Goal: Task Accomplishment & Management: Use online tool/utility

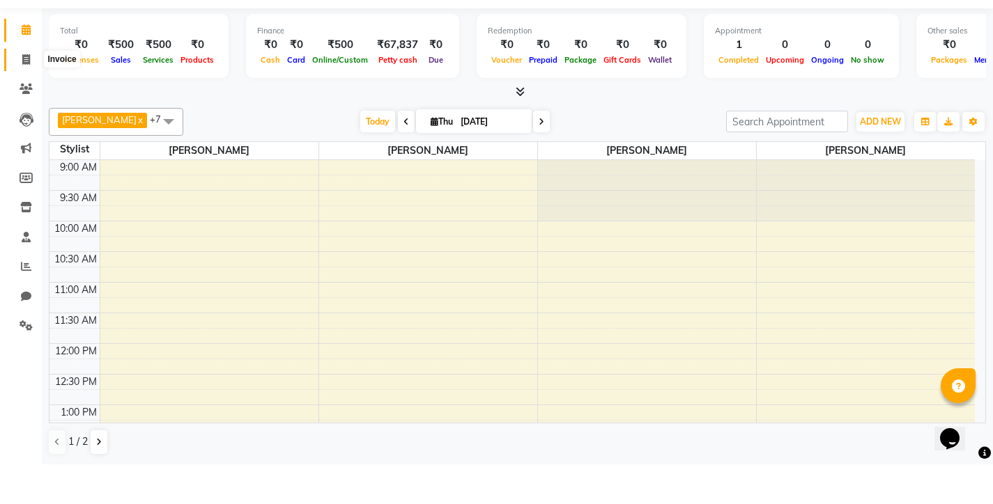
click at [22, 94] on icon at bounding box center [26, 99] width 8 height 10
select select "8131"
select select "service"
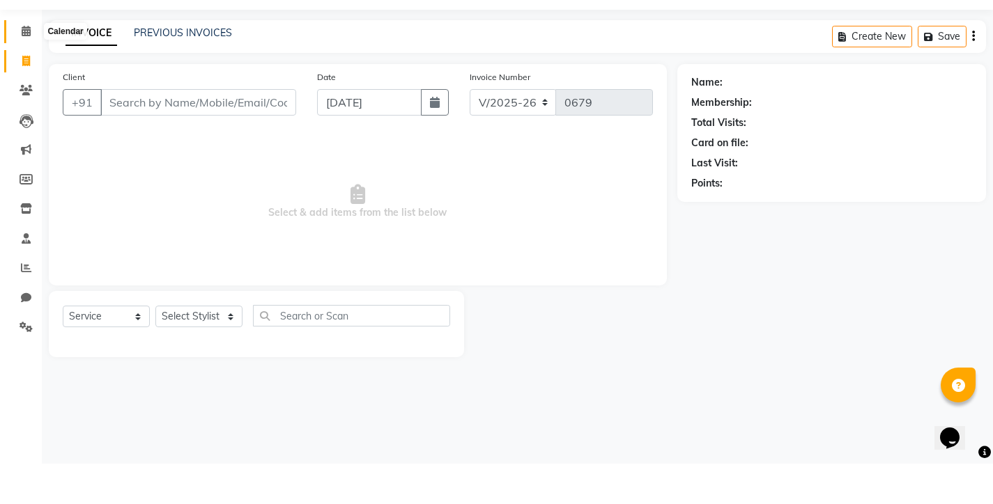
click at [30, 64] on span at bounding box center [26, 72] width 24 height 16
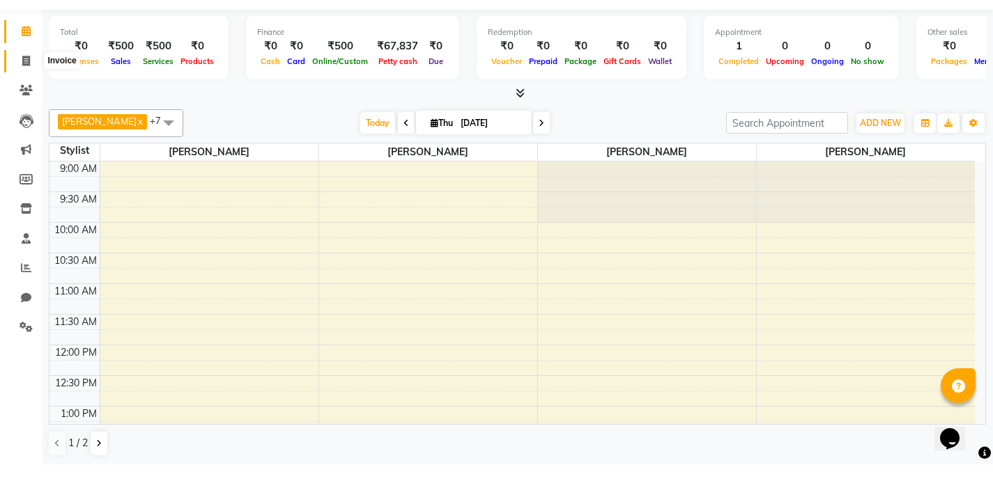
click at [29, 95] on icon at bounding box center [26, 100] width 8 height 10
select select "8131"
select select "service"
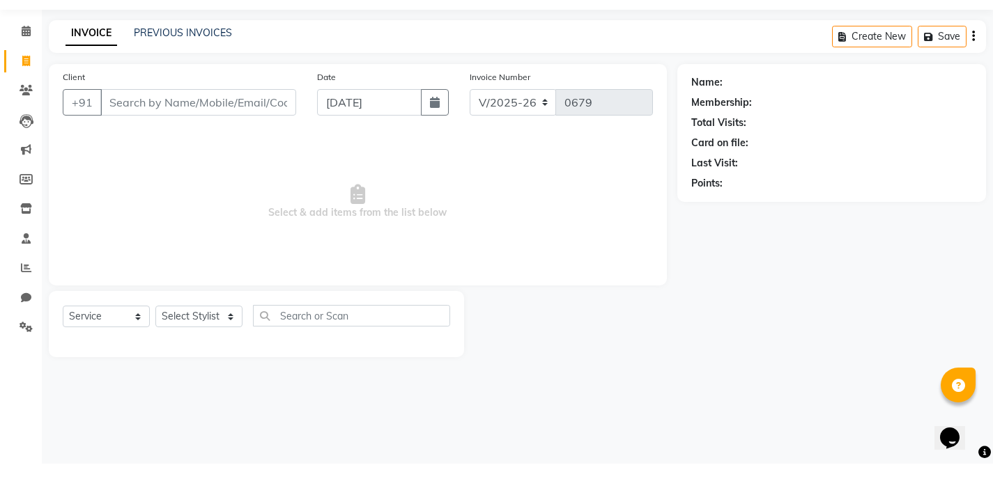
click at [137, 130] on input "Client" at bounding box center [198, 143] width 196 height 26
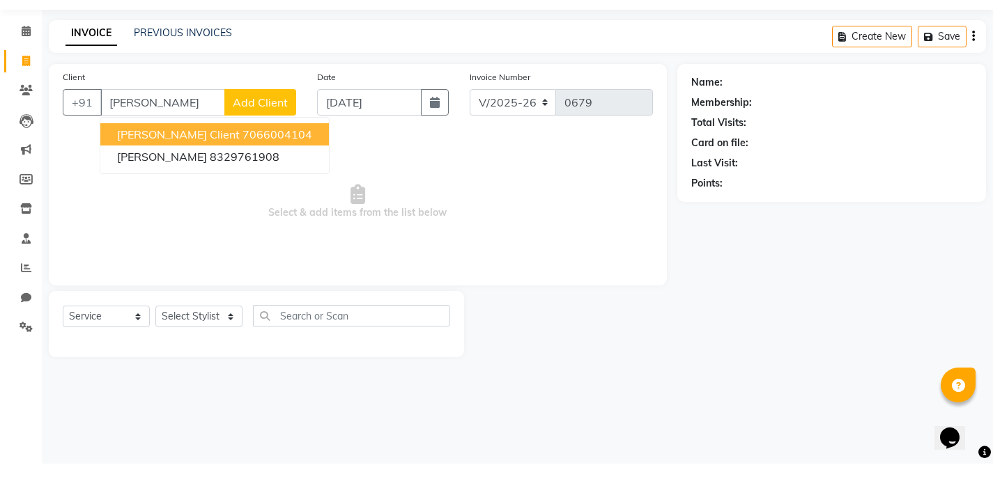
click at [242, 168] on ngb-highlight "7066004104" at bounding box center [277, 175] width 70 height 14
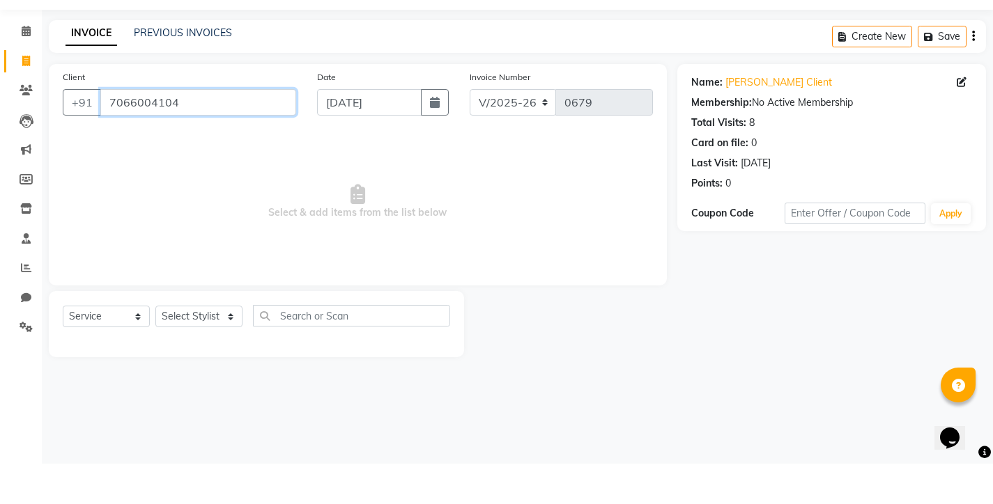
click at [199, 130] on input "7066004104" at bounding box center [198, 143] width 196 height 26
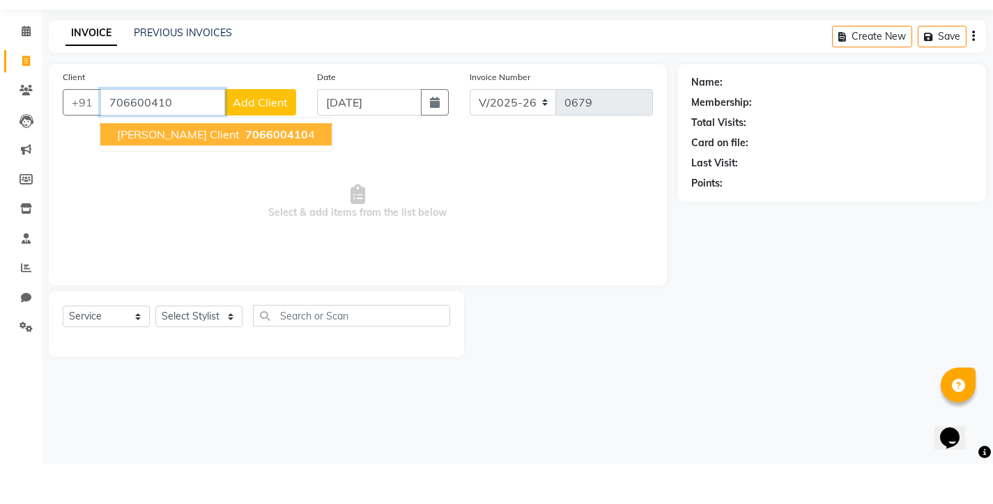
click at [245, 168] on span "706600410" at bounding box center [276, 175] width 63 height 14
type input "7066004104"
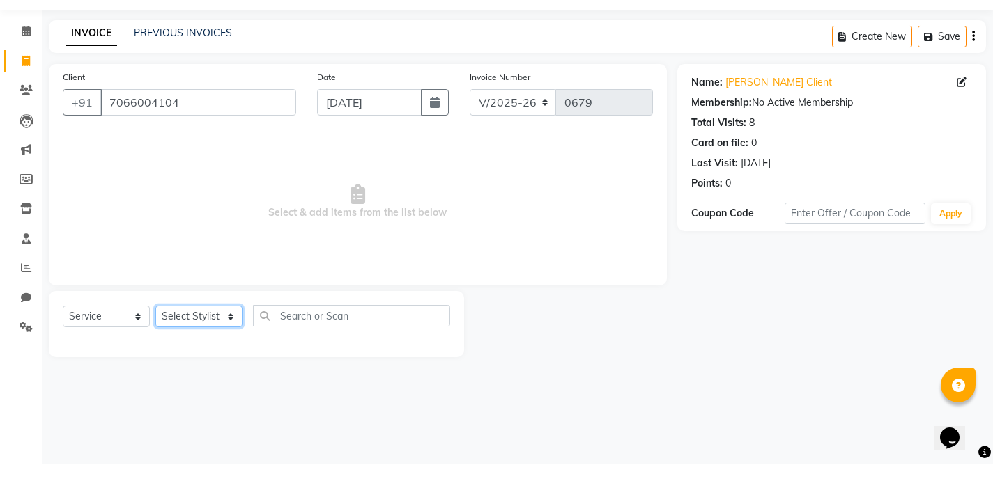
select select "75790"
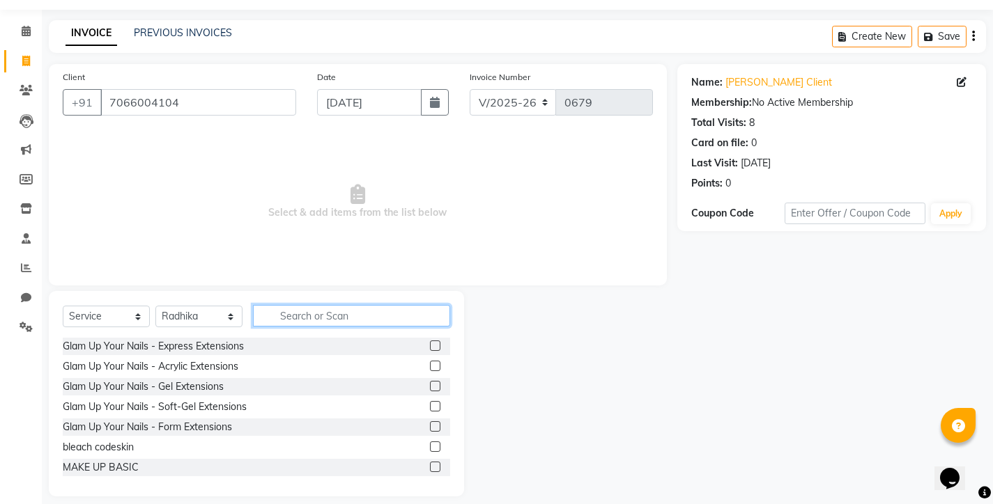
click at [277, 319] on input "text" at bounding box center [351, 316] width 197 height 22
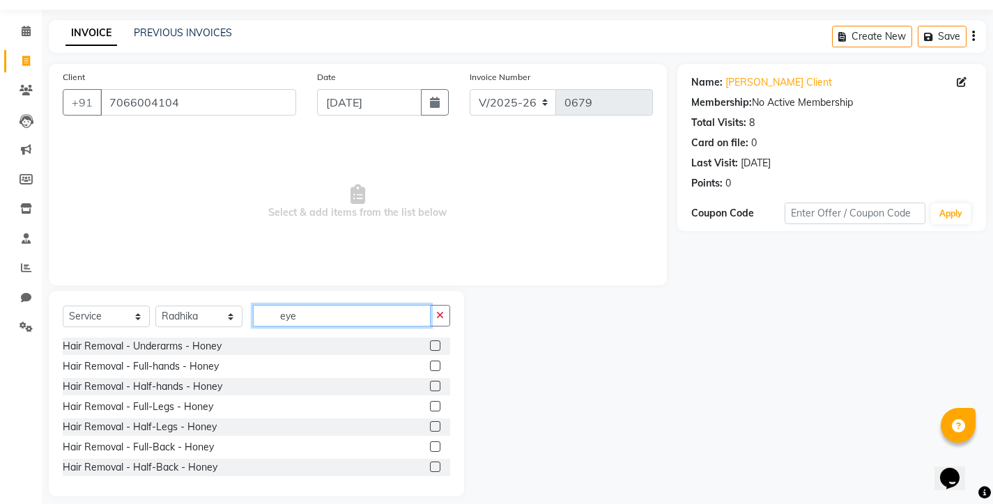
scroll to position [0, 0]
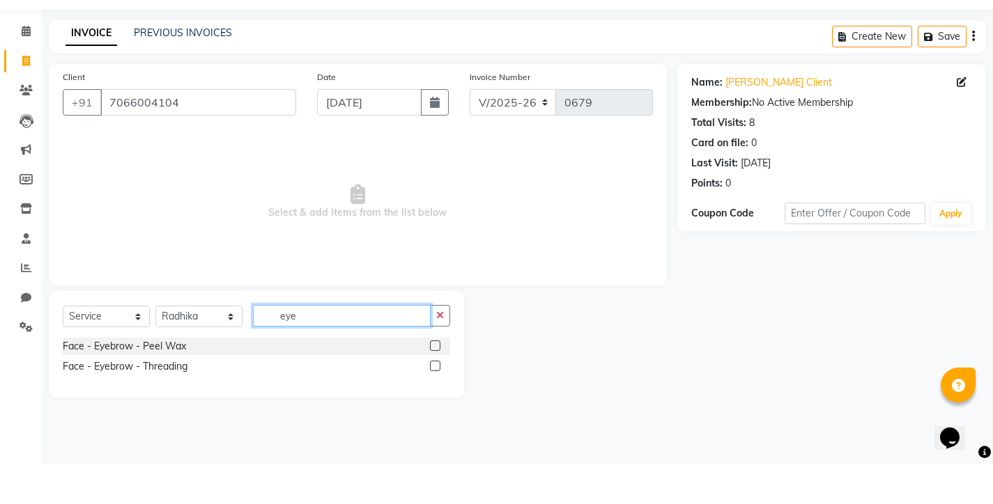
type input "eye"
click at [437, 401] on label at bounding box center [435, 406] width 10 height 10
click at [437, 403] on input "checkbox" at bounding box center [434, 407] width 9 height 9
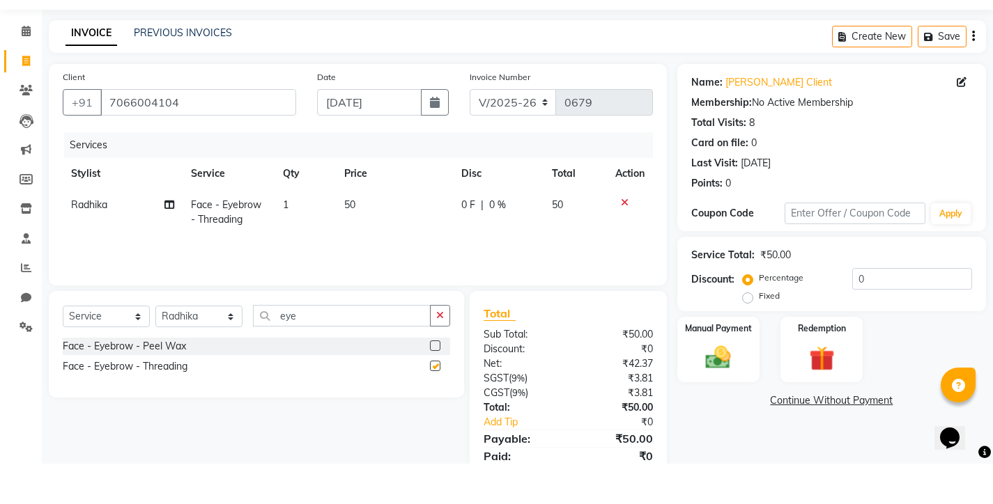
scroll to position [40, 0]
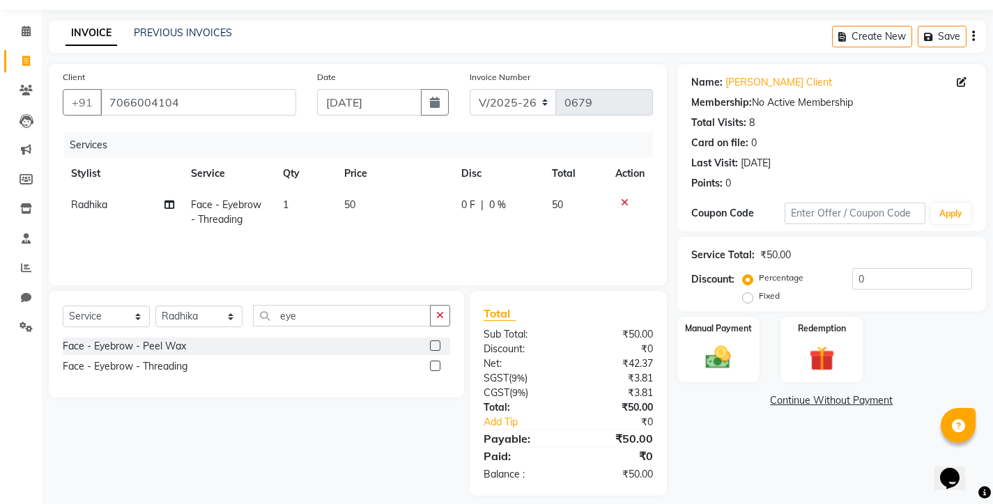
checkbox input "false"
click at [339, 318] on input "eye" at bounding box center [342, 316] width 178 height 22
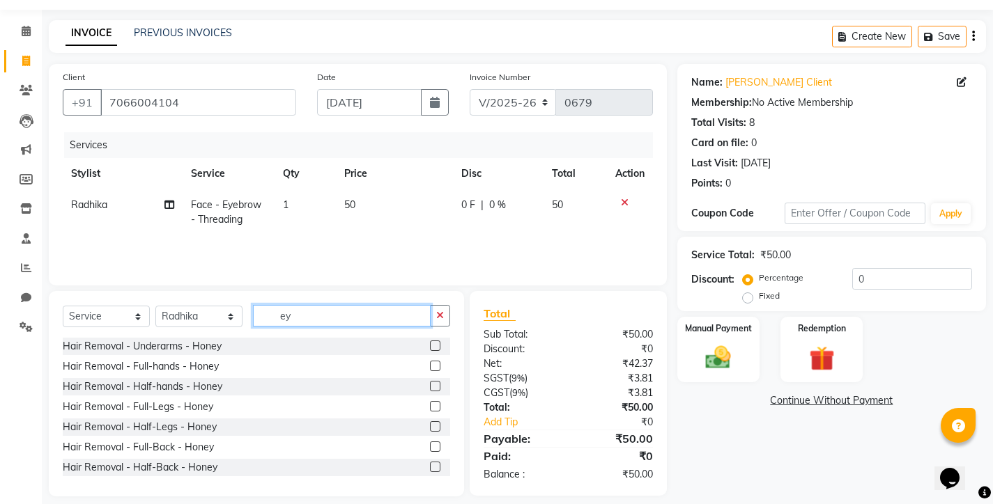
type input "e"
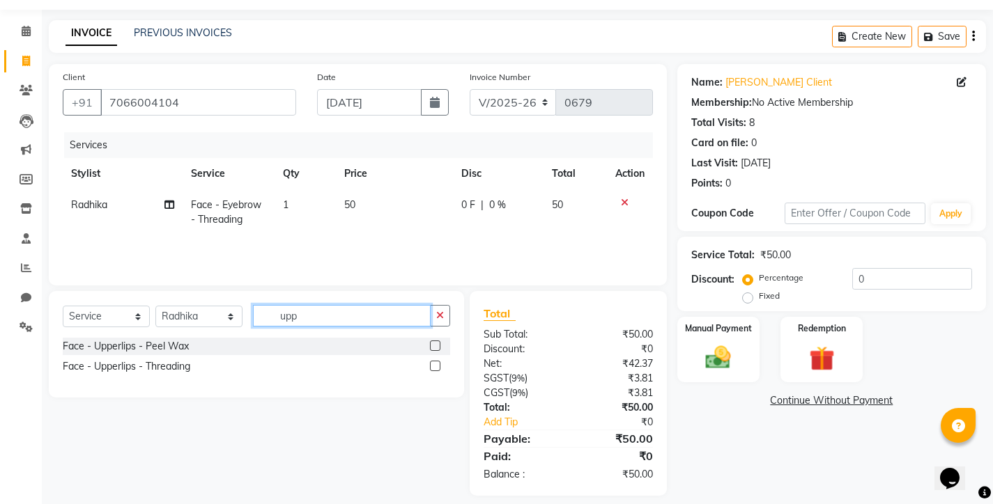
type input "upp"
click at [436, 349] on label at bounding box center [435, 346] width 10 height 10
click at [436, 349] on input "checkbox" at bounding box center [434, 346] width 9 height 9
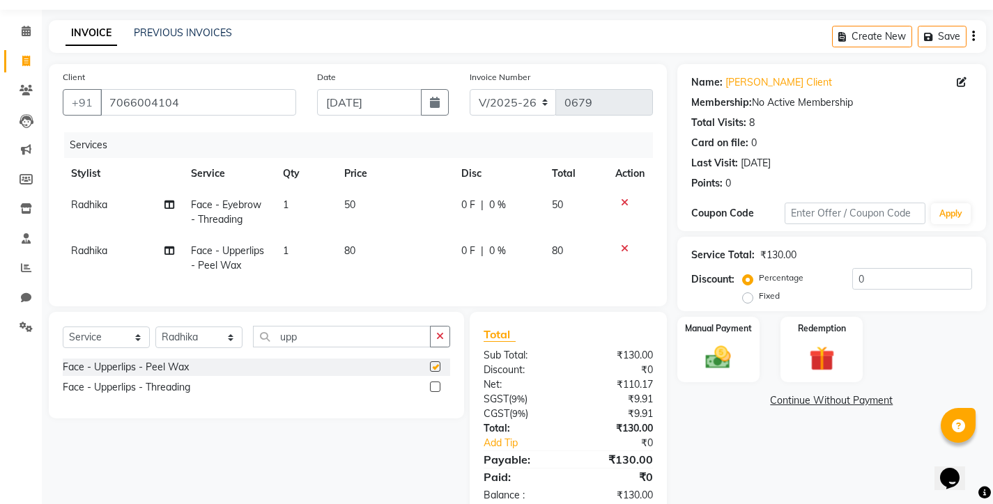
checkbox input "false"
click at [352, 346] on input "upp" at bounding box center [342, 337] width 178 height 22
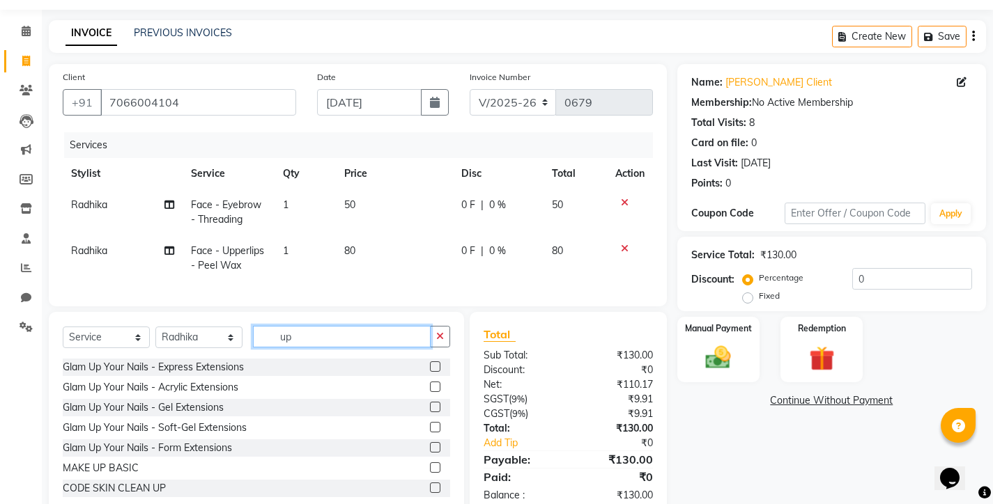
type input "u"
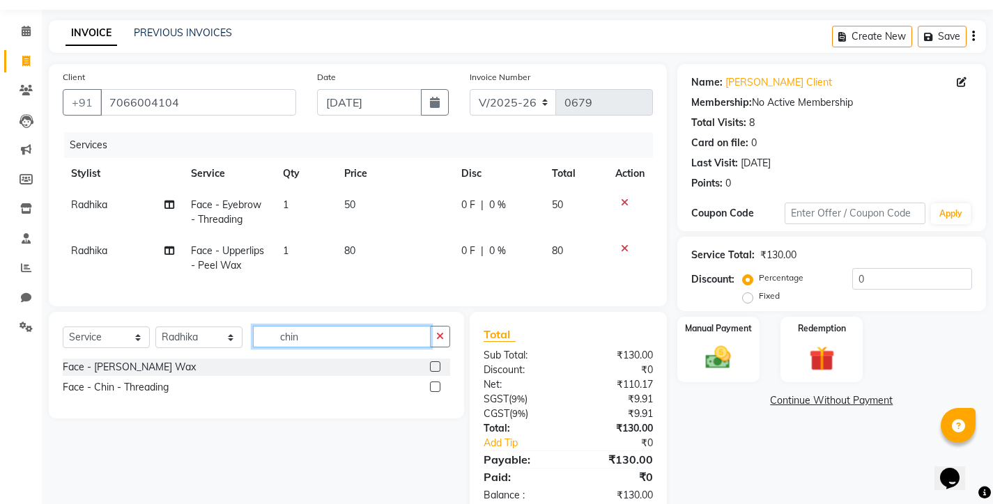
type input "chin"
click at [435, 372] on label at bounding box center [435, 367] width 10 height 10
click at [435, 372] on input "checkbox" at bounding box center [434, 367] width 9 height 9
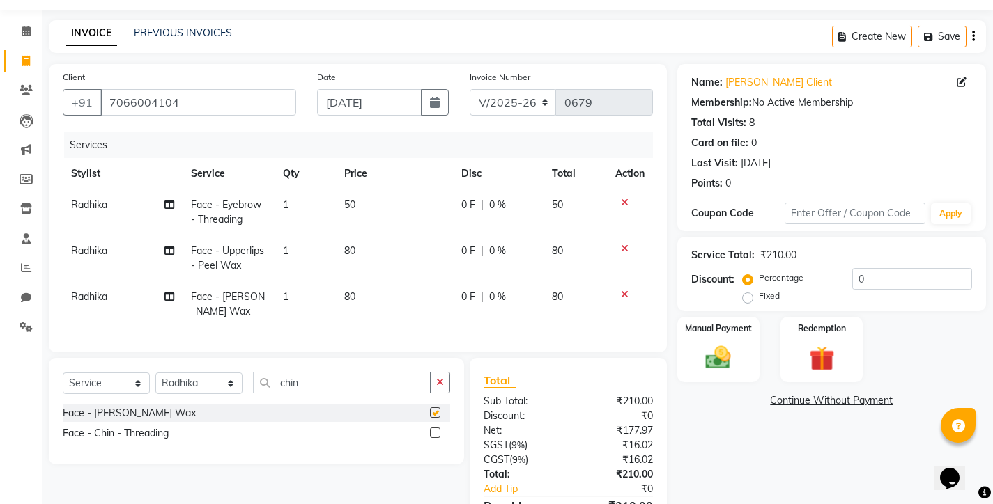
checkbox input "false"
click at [345, 387] on input "chin" at bounding box center [342, 383] width 178 height 22
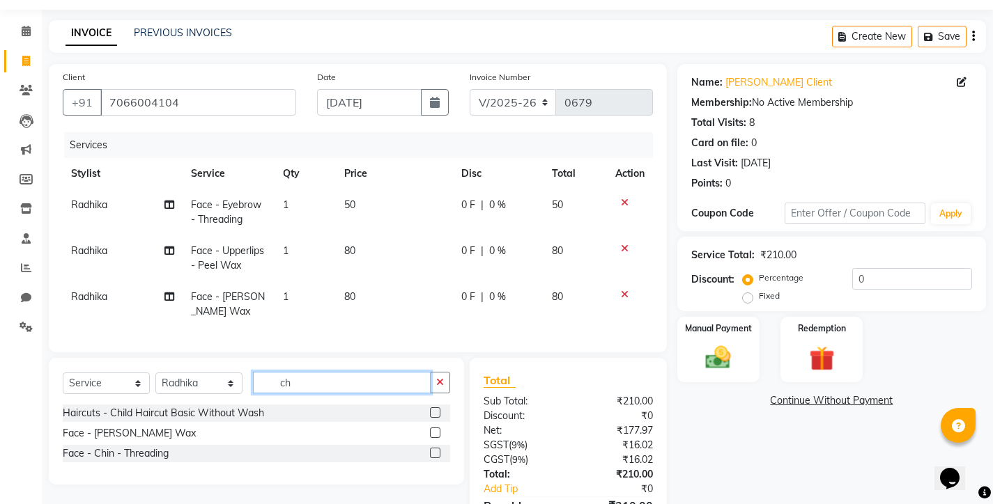
type input "c"
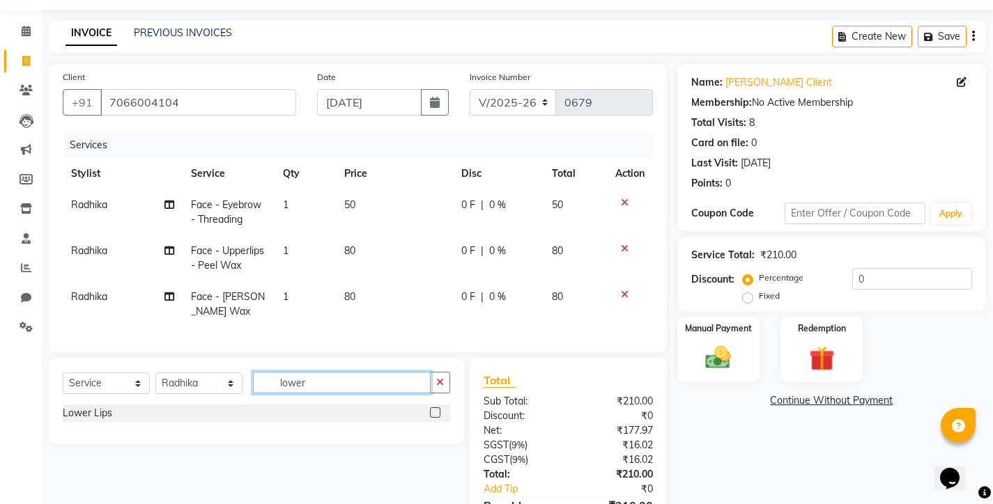
type input "lower"
click at [437, 418] on label at bounding box center [435, 413] width 10 height 10
click at [437, 418] on input "checkbox" at bounding box center [434, 413] width 9 height 9
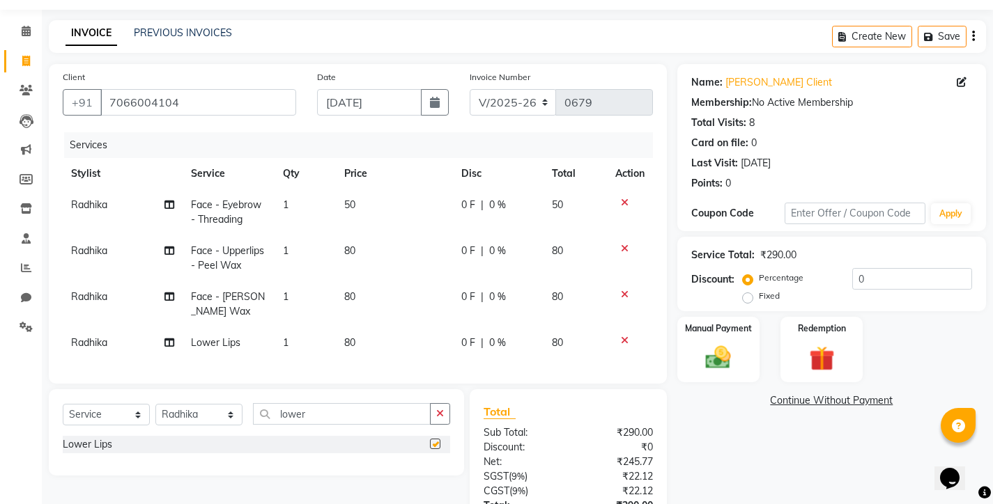
checkbox input "false"
click at [343, 424] on input "lower" at bounding box center [342, 414] width 178 height 22
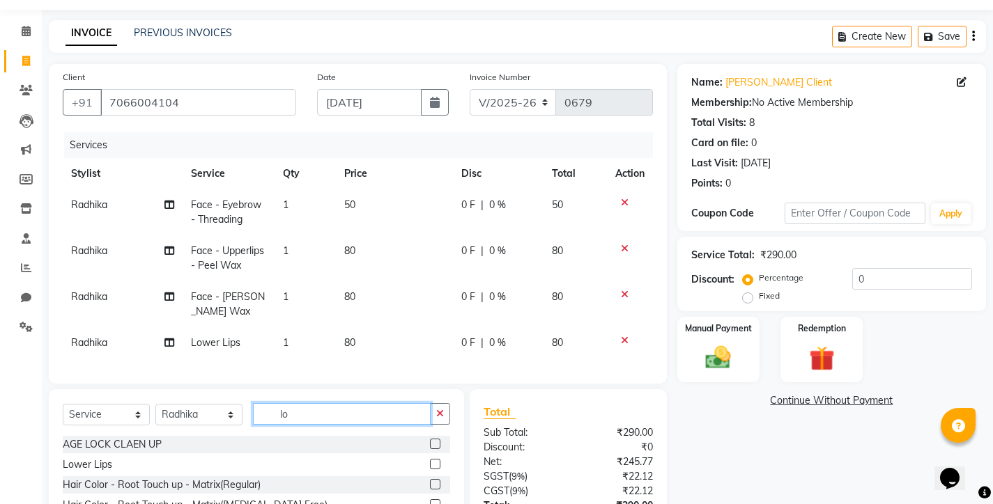
type input "l"
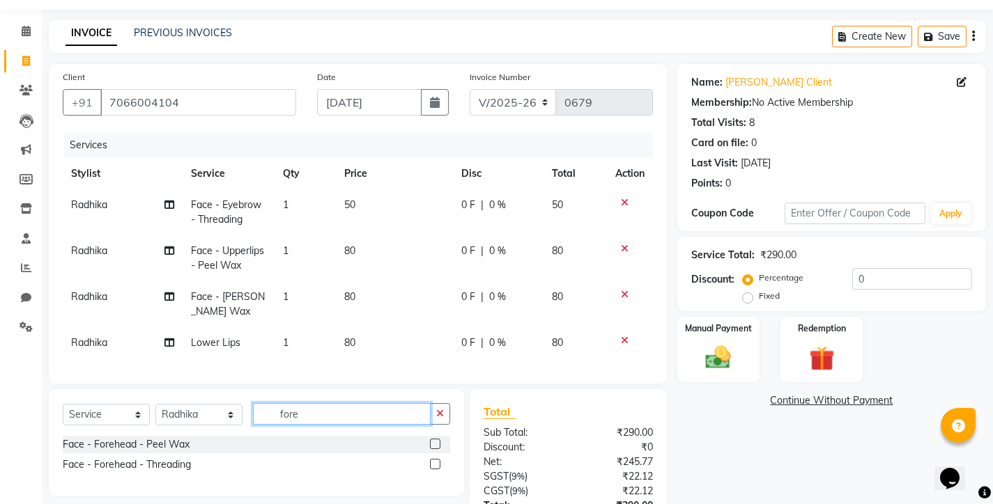
type input "fore"
click at [436, 449] on label at bounding box center [435, 444] width 10 height 10
click at [436, 449] on input "checkbox" at bounding box center [434, 444] width 9 height 9
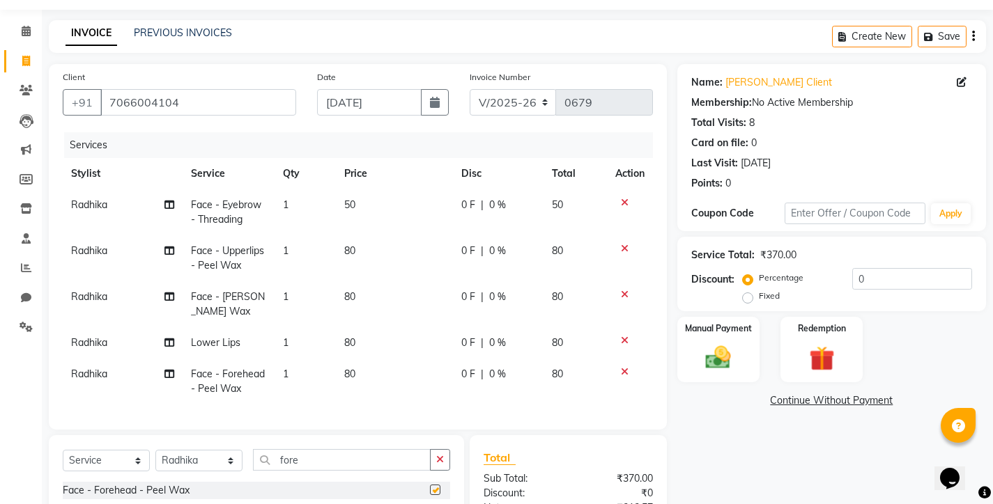
checkbox input "false"
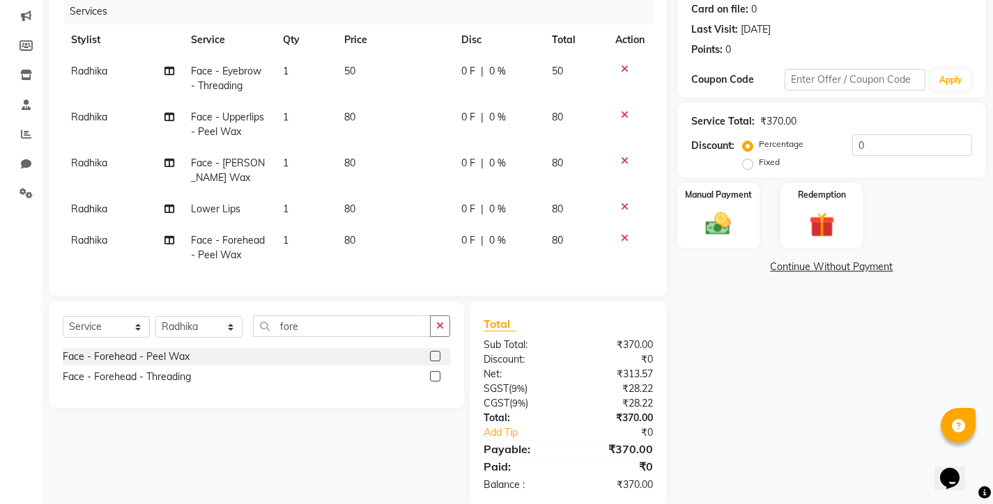
scroll to position [208, 0]
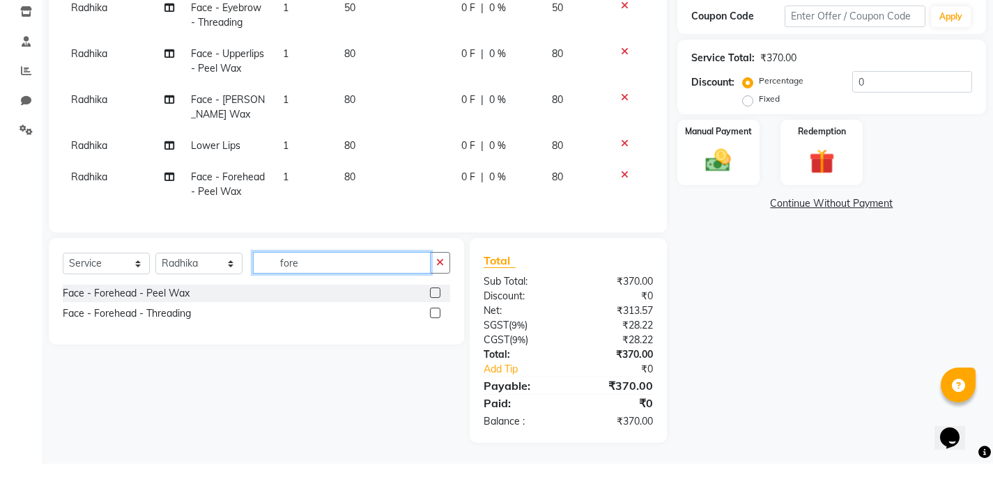
click at [369, 293] on input "fore" at bounding box center [342, 304] width 178 height 22
type input "f"
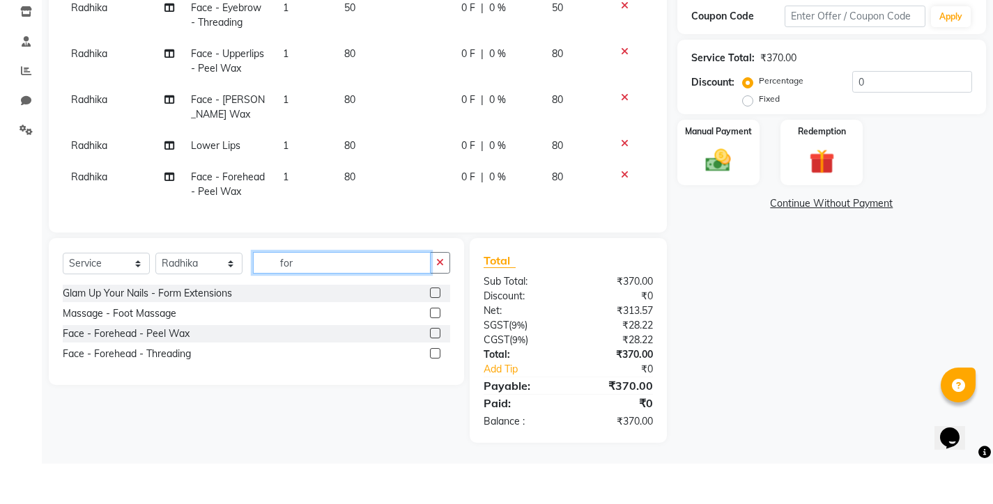
type input "fore"
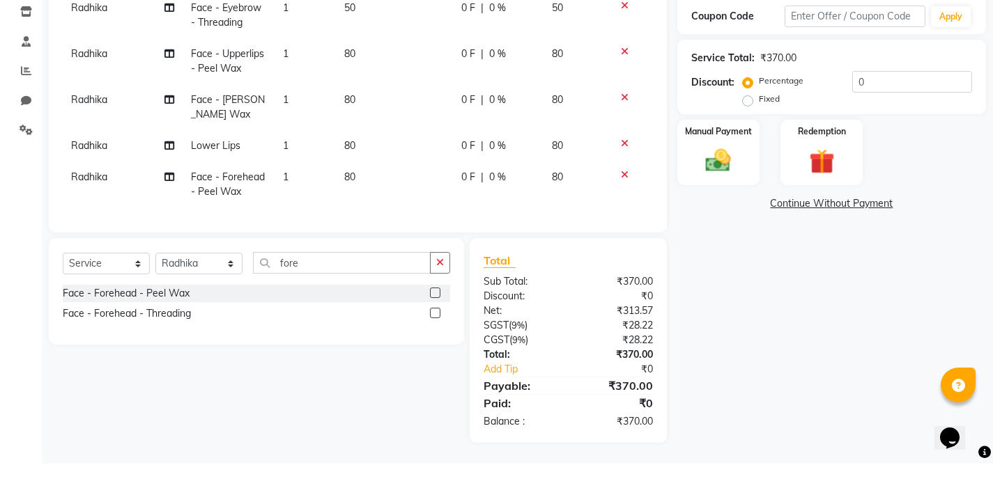
click at [435, 328] on label at bounding box center [435, 333] width 10 height 10
click at [435, 330] on input "checkbox" at bounding box center [434, 334] width 9 height 9
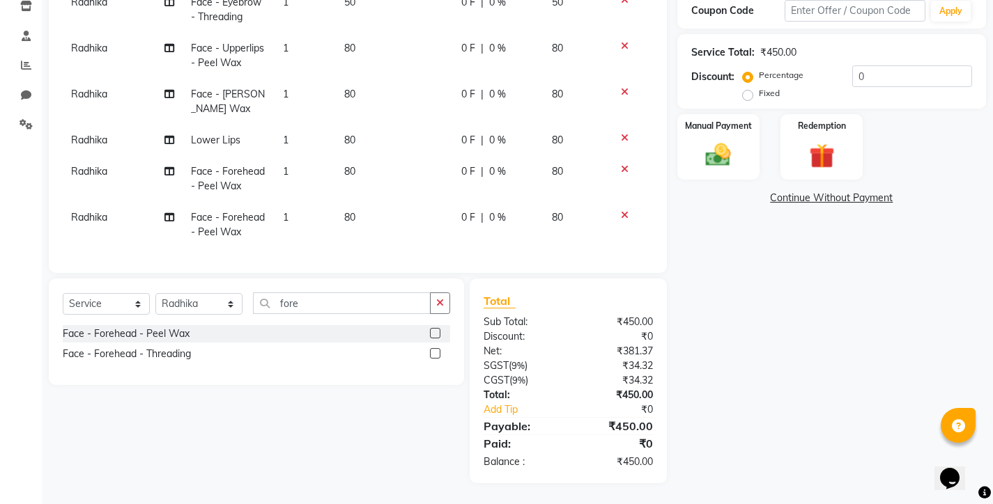
checkbox input "false"
click at [355, 309] on input "fore" at bounding box center [342, 304] width 178 height 22
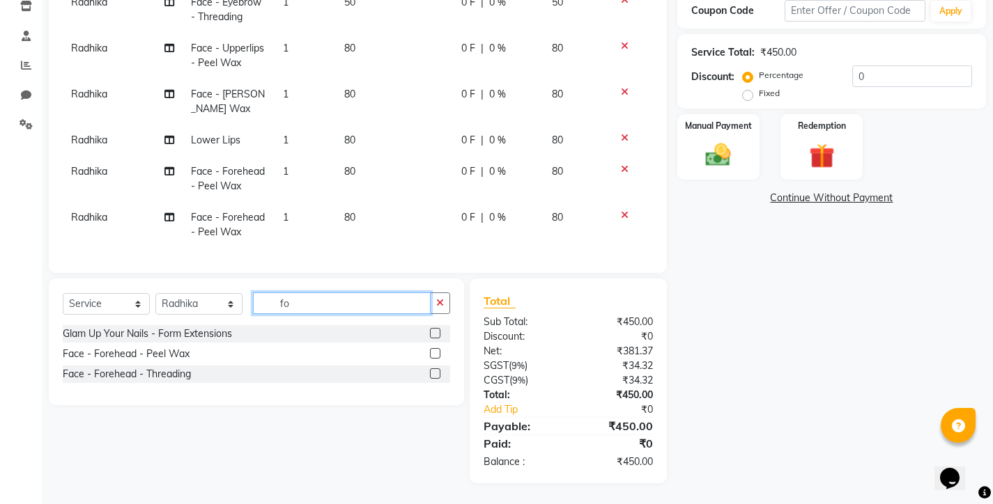
type input "f"
type input "upp"
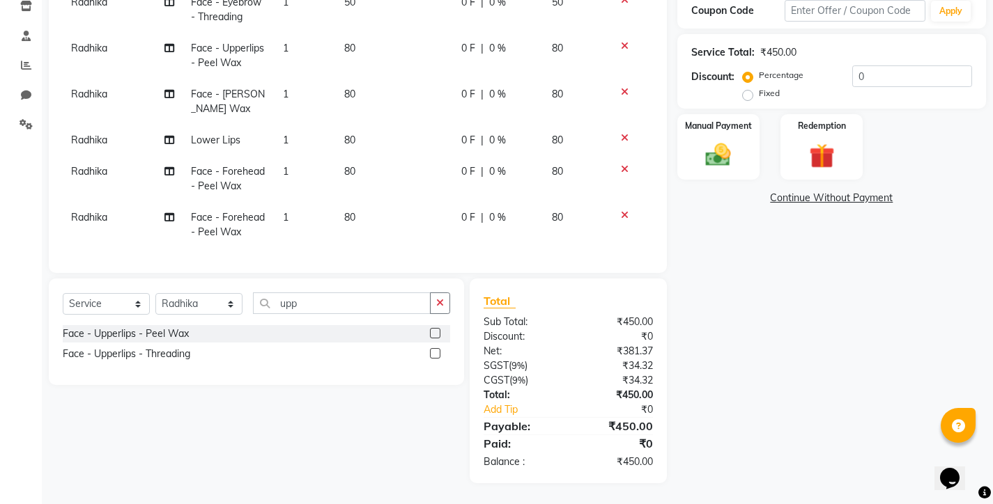
click at [437, 339] on label at bounding box center [435, 333] width 10 height 10
click at [437, 339] on input "checkbox" at bounding box center [434, 334] width 9 height 9
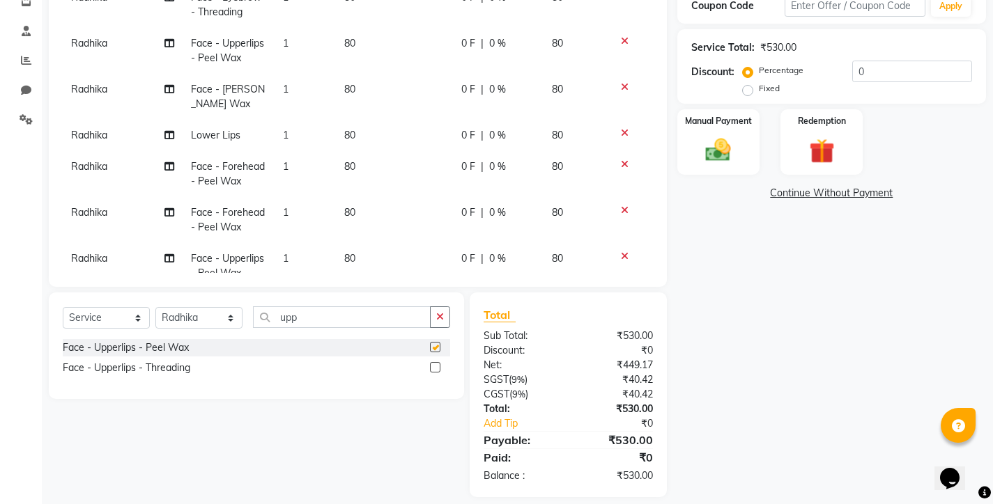
checkbox input "false"
click at [366, 325] on input "upp" at bounding box center [342, 318] width 178 height 22
type input "u"
type input "chin"
click at [437, 346] on label at bounding box center [435, 347] width 10 height 10
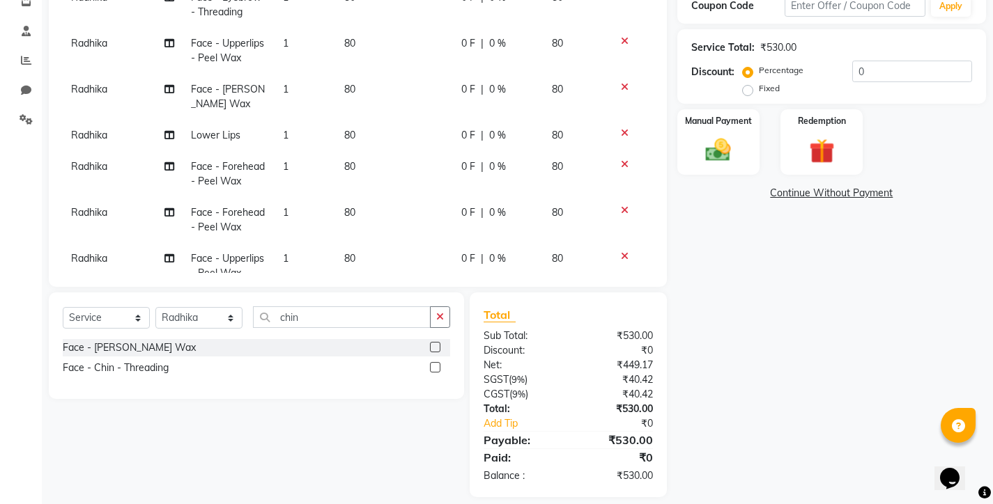
click at [437, 346] on input "checkbox" at bounding box center [434, 347] width 9 height 9
checkbox input "false"
click at [334, 316] on input "chin" at bounding box center [342, 318] width 178 height 22
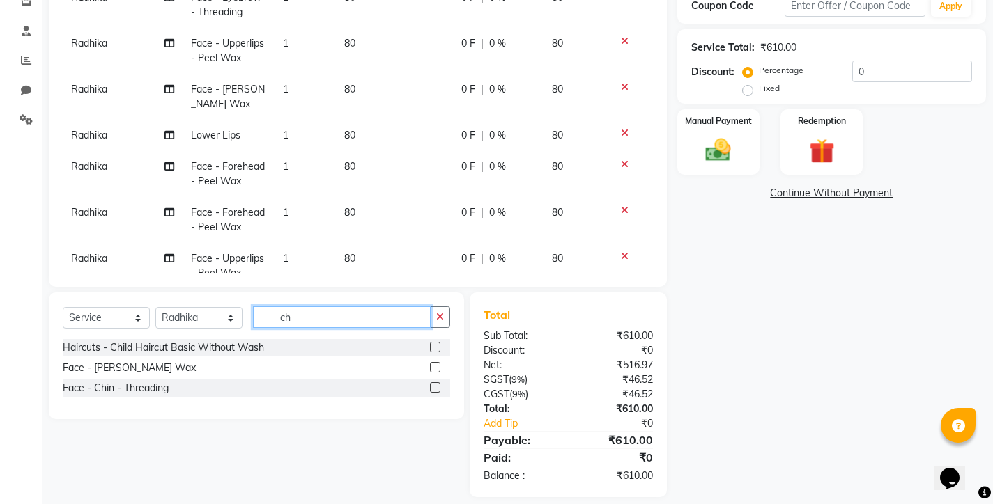
type input "c"
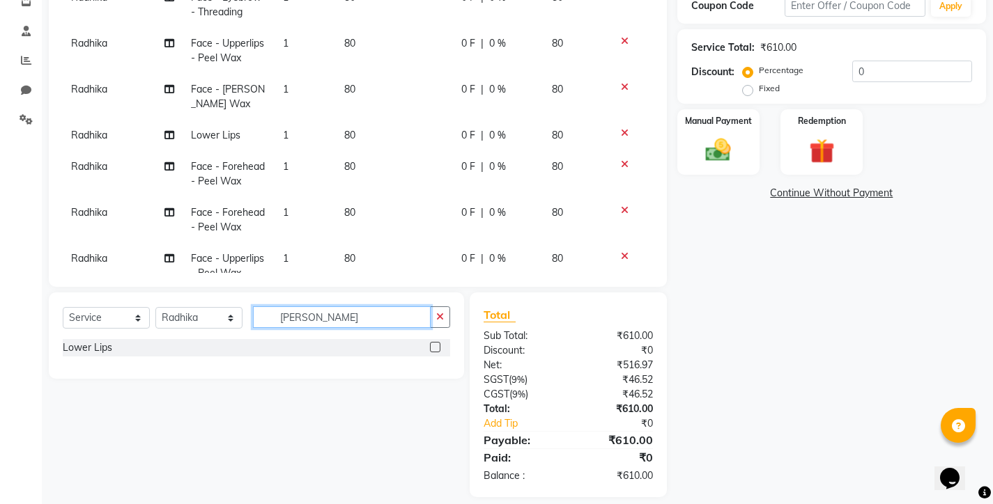
type input "[PERSON_NAME]"
drag, startPoint x: 334, startPoint y: 316, endPoint x: 442, endPoint y: 348, distance: 112.0
click at [442, 348] on div at bounding box center [440, 347] width 20 height 17
click at [432, 348] on label at bounding box center [435, 347] width 10 height 10
click at [432, 348] on input "checkbox" at bounding box center [434, 347] width 9 height 9
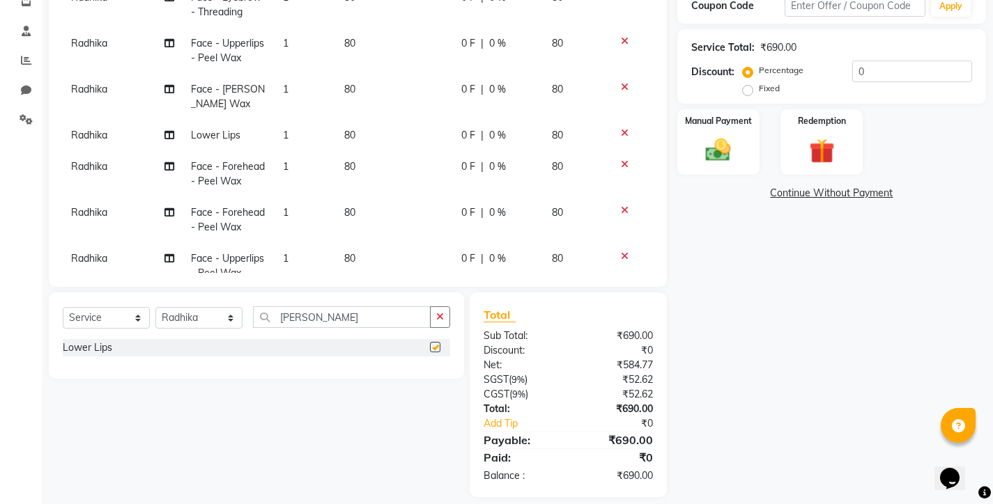
checkbox input "false"
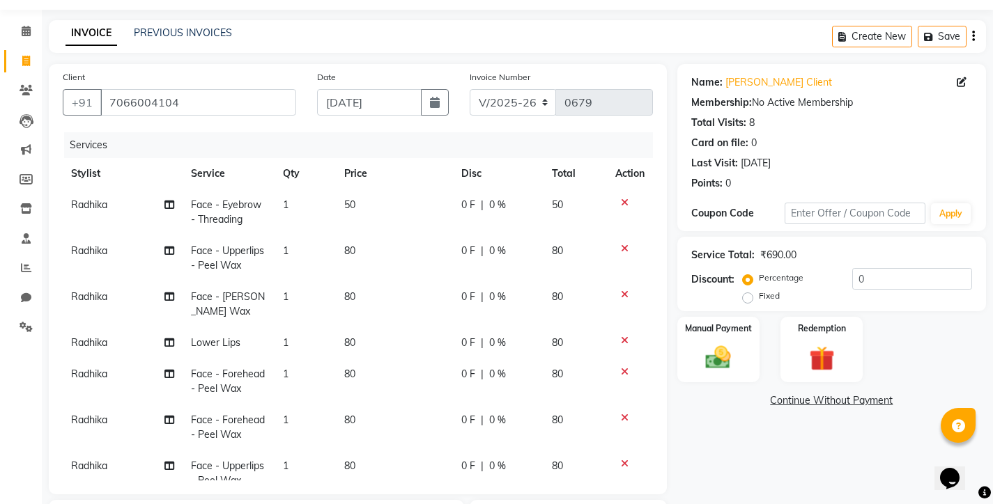
scroll to position [0, 0]
click at [722, 342] on div "Manual Payment" at bounding box center [718, 350] width 86 height 69
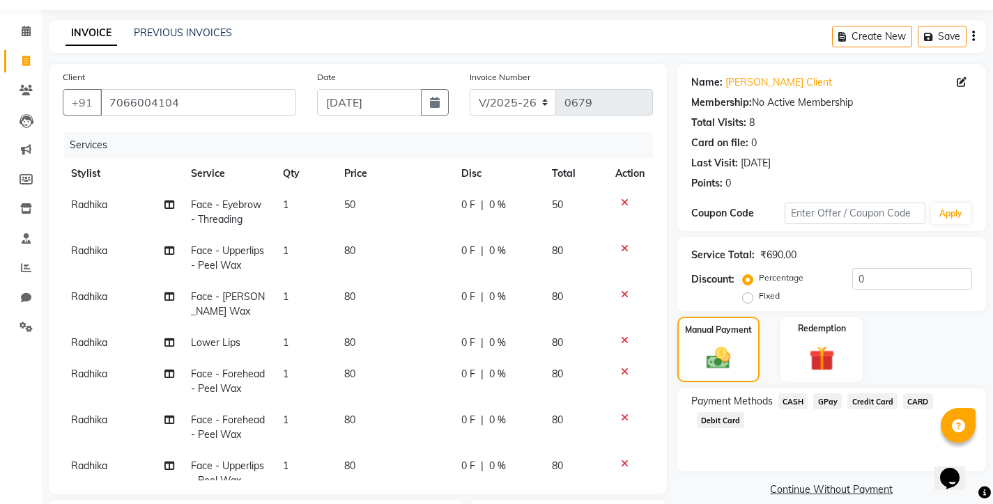
click at [831, 405] on span "GPay" at bounding box center [827, 402] width 29 height 16
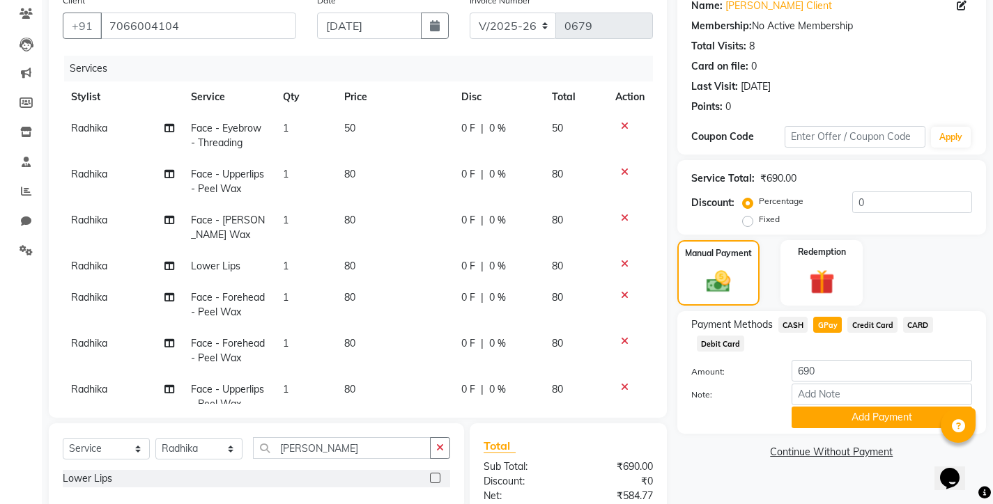
scroll to position [137, 0]
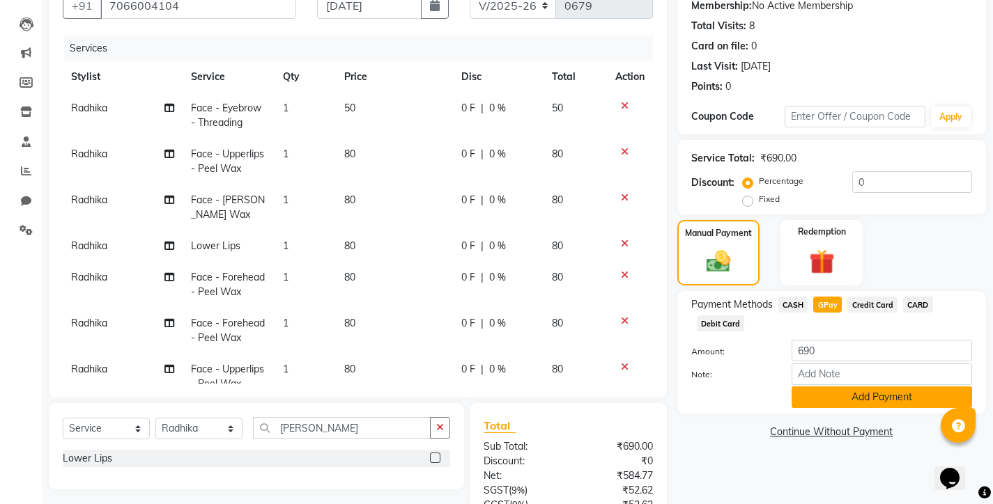
click at [837, 398] on button "Add Payment" at bounding box center [881, 398] width 180 height 22
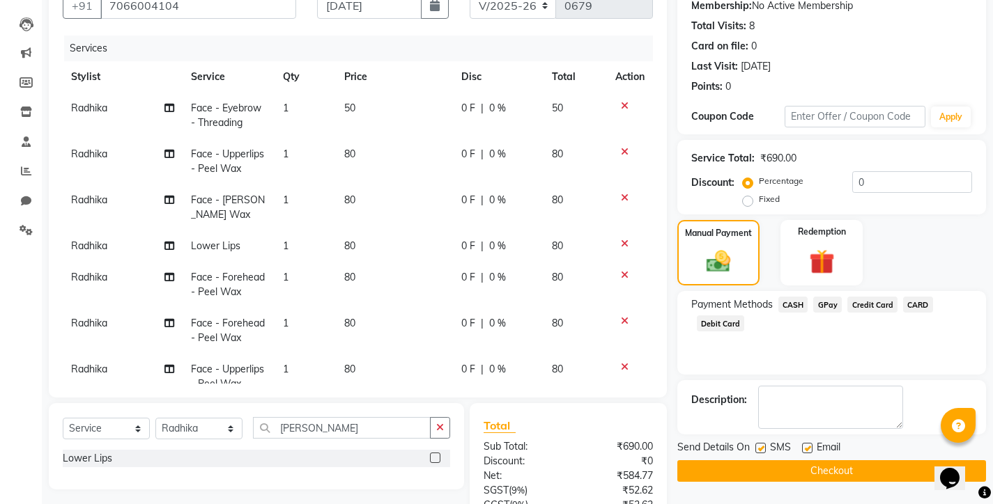
click at [784, 464] on button "Checkout" at bounding box center [831, 471] width 309 height 22
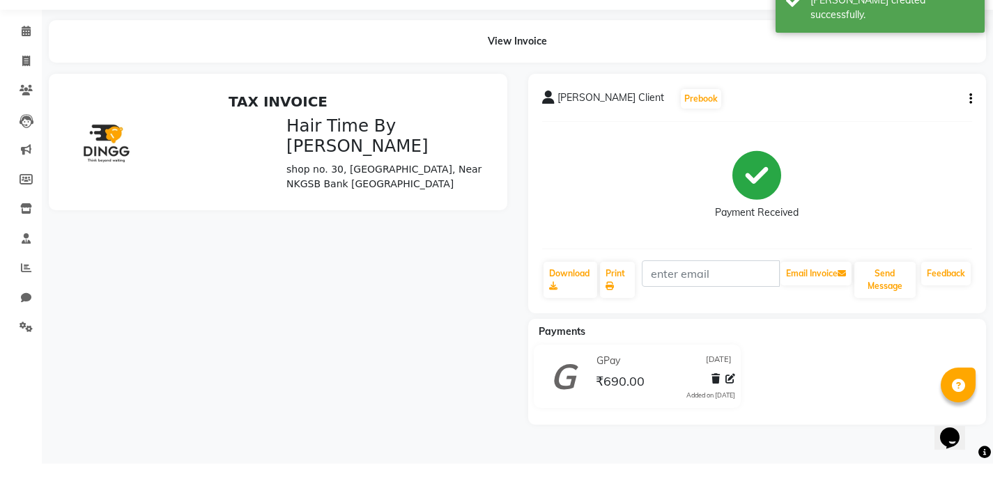
scroll to position [40, 0]
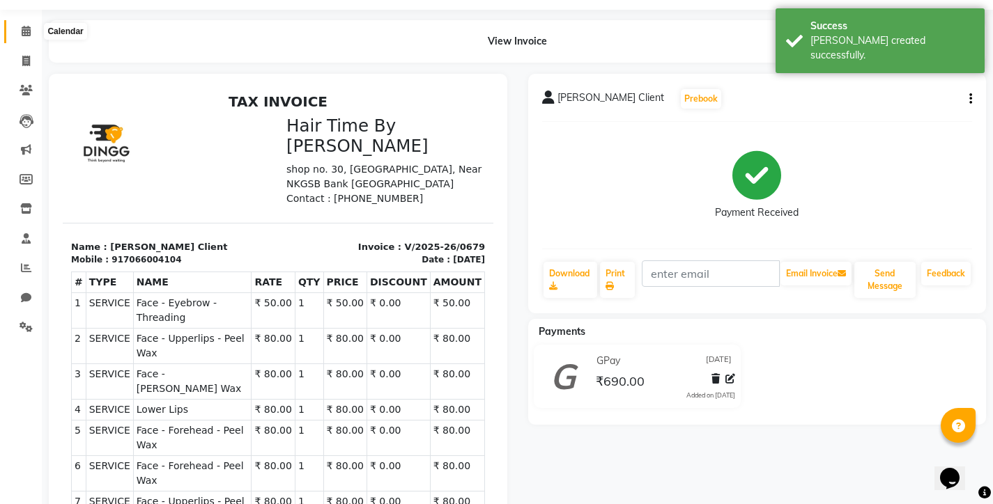
click at [25, 33] on icon at bounding box center [26, 31] width 9 height 10
